Goal: Find specific page/section: Find specific page/section

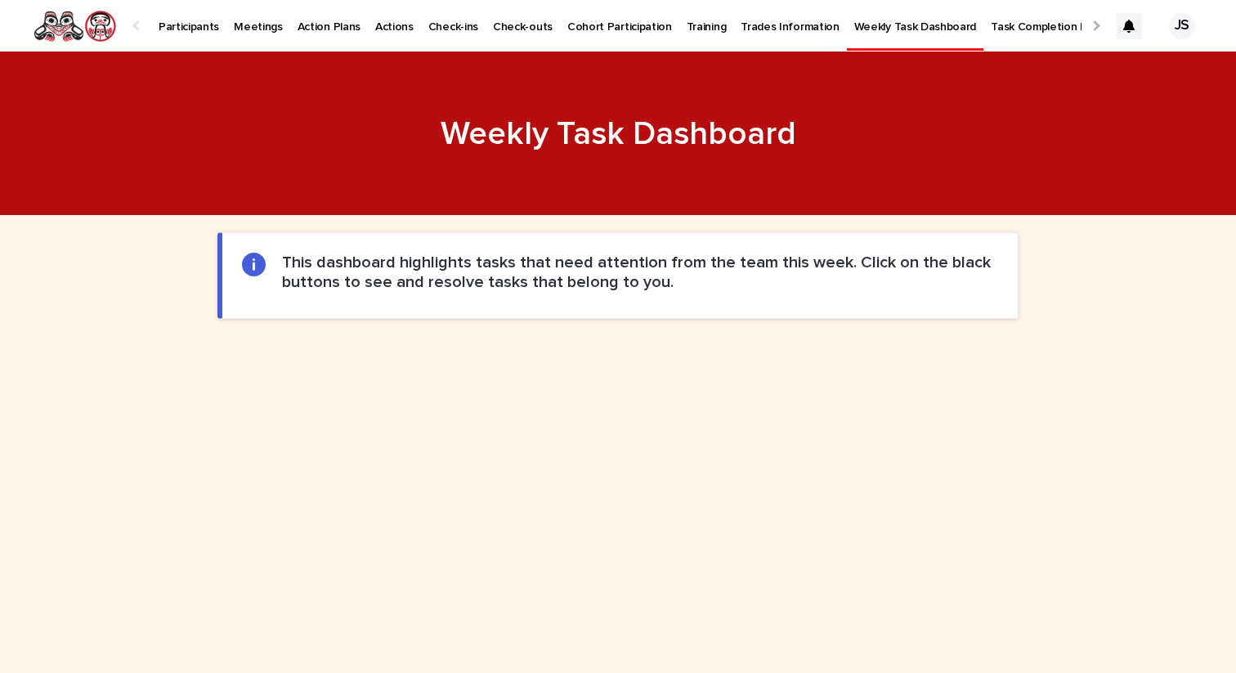
click at [178, 32] on p "Participants" at bounding box center [189, 17] width 60 height 34
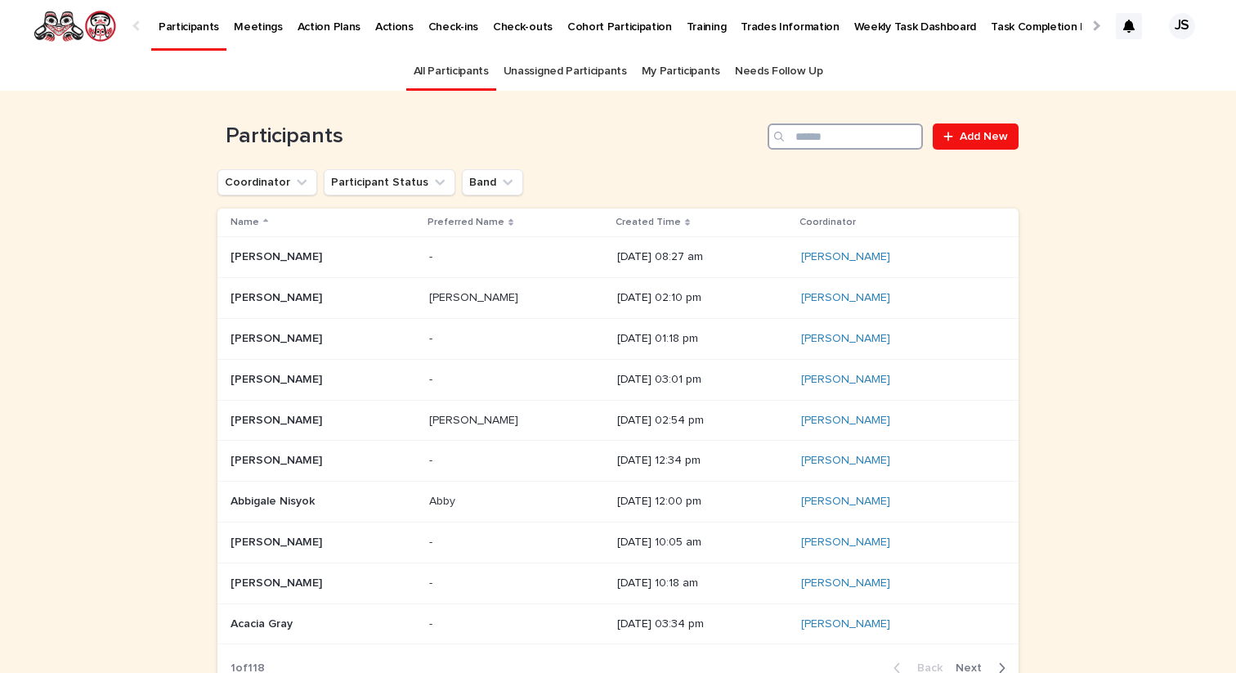
click at [881, 138] on input "Search" at bounding box center [844, 136] width 155 height 26
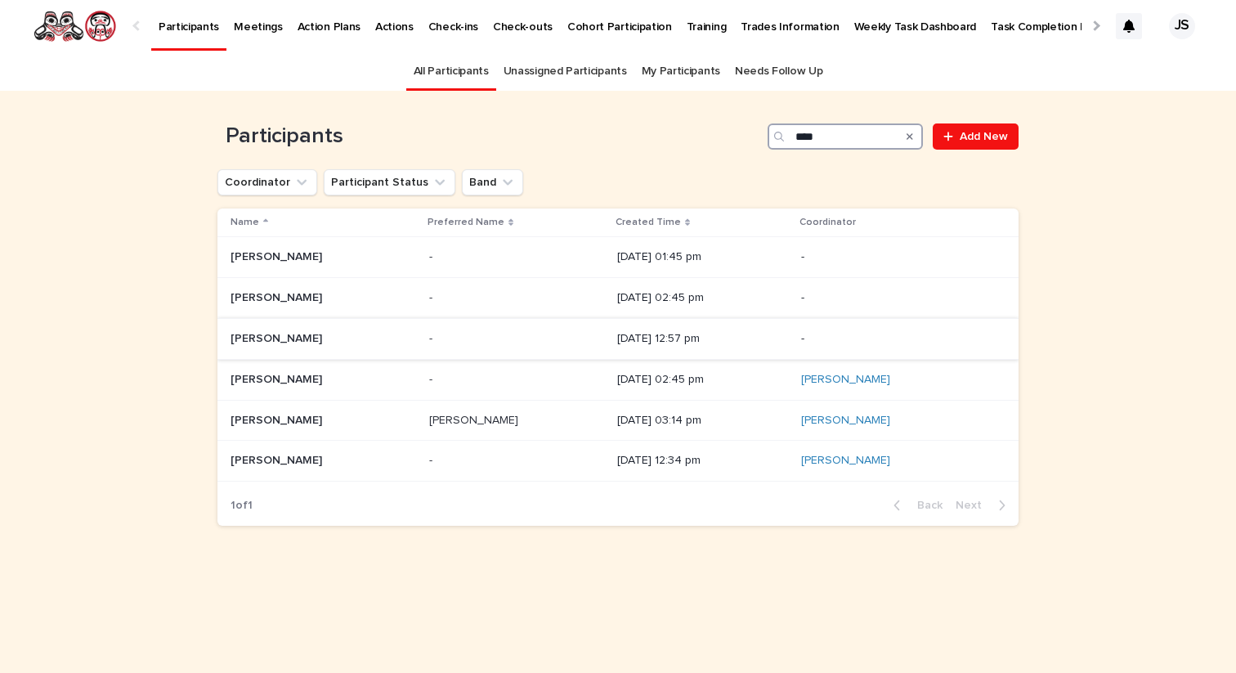
type input "****"
click at [293, 338] on p "[PERSON_NAME]" at bounding box center [277, 337] width 95 height 17
